Goal: Check status: Check status

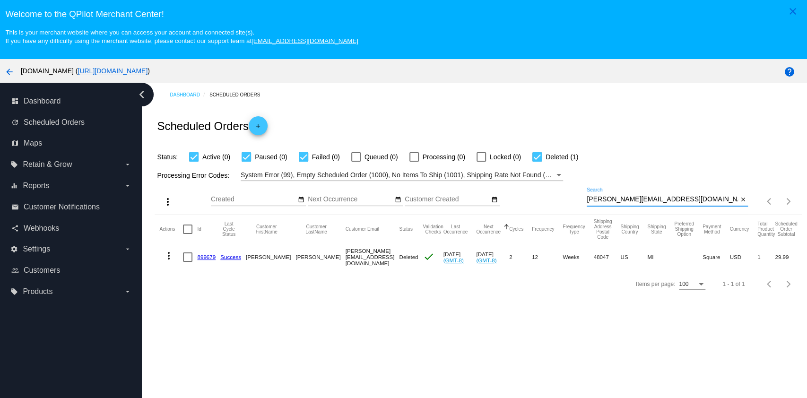
click at [673, 202] on input "giovannidane@gmail.com" at bounding box center [661, 200] width 151 height 8
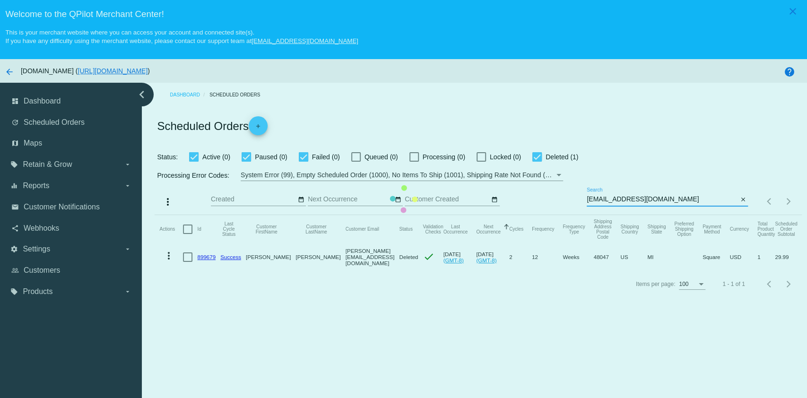
type input "brentwoodbrat64@gmail.com"
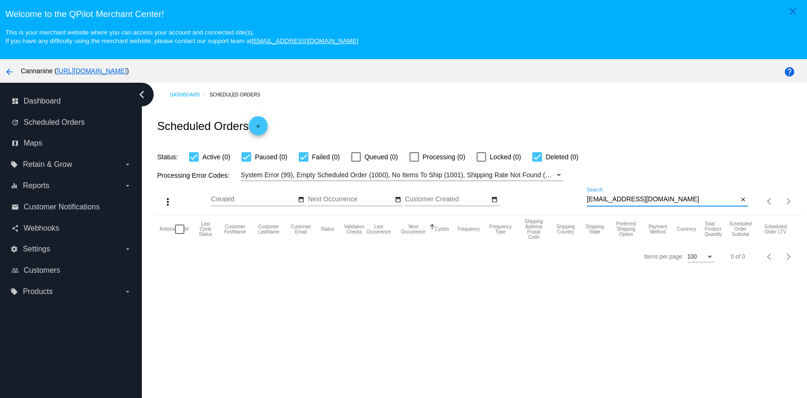
click at [649, 203] on input "[EMAIL_ADDRESS][DOMAIN_NAME]" at bounding box center [661, 200] width 151 height 8
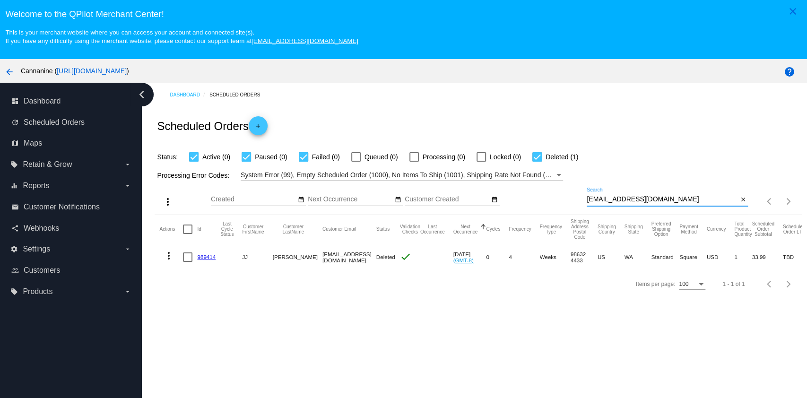
type input "[EMAIL_ADDRESS][DOMAIN_NAME]"
click at [166, 257] on mat-icon "more_vert" at bounding box center [168, 255] width 11 height 11
click at [335, 326] on div at bounding box center [403, 199] width 807 height 398
